Goal: Information Seeking & Learning: Compare options

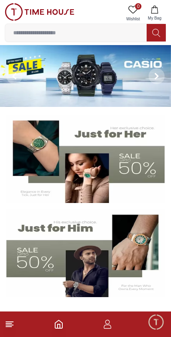
click at [87, 70] on img at bounding box center [85, 76] width 171 height 62
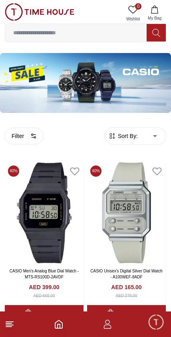
click at [136, 136] on span "Sort By:" at bounding box center [127, 136] width 22 height 8
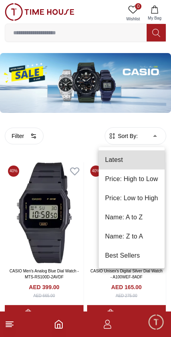
click at [148, 192] on li "Price: Low to High" at bounding box center [131, 198] width 66 height 19
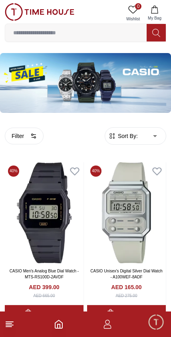
type input "*"
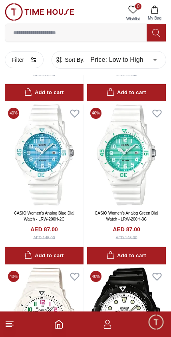
scroll to position [874, 0]
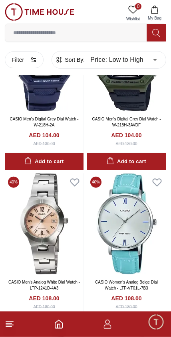
scroll to position [2762, 0]
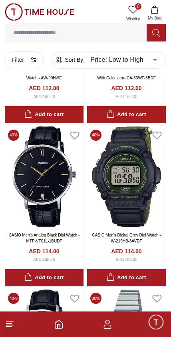
scroll to position [3790, 0]
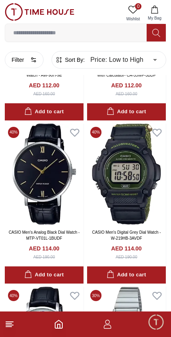
click at [12, 324] on icon at bounding box center [10, 324] width 10 height 10
